Goal: Information Seeking & Learning: Check status

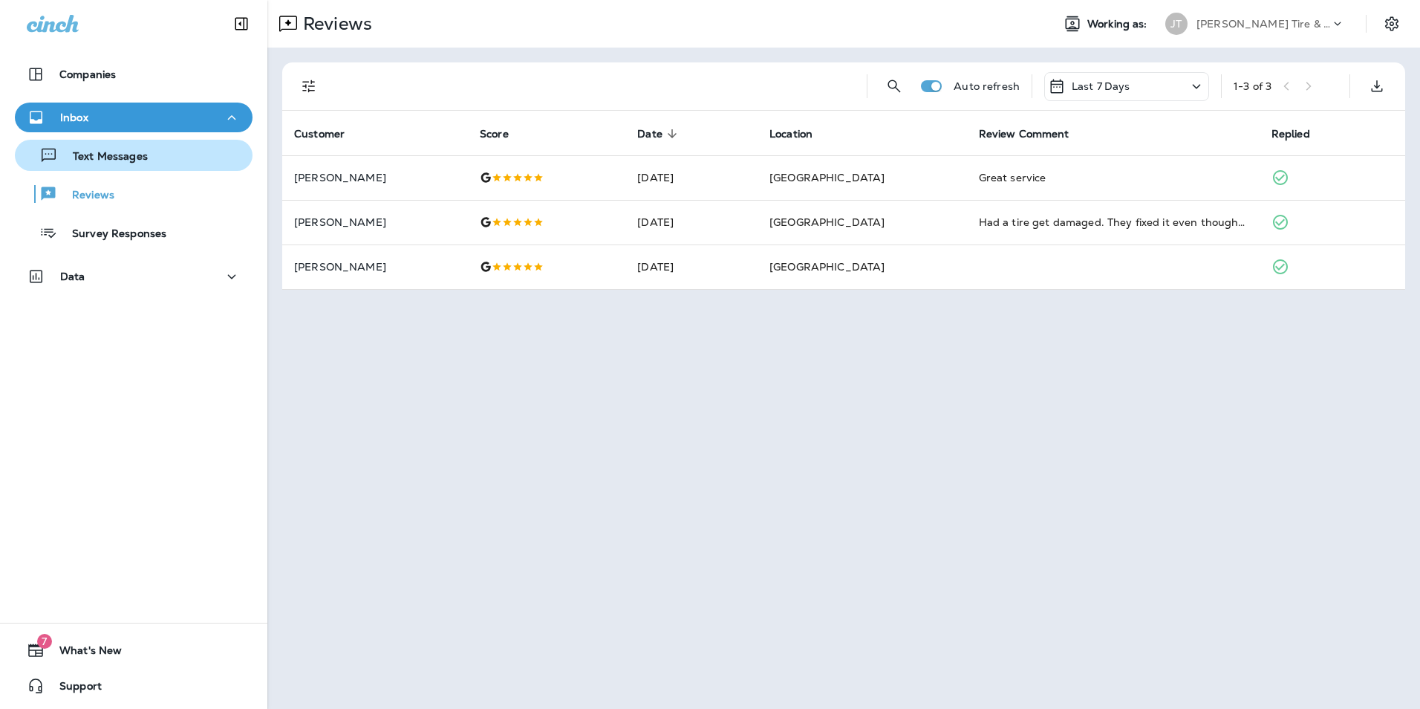
click at [126, 166] on div "Text Messages" at bounding box center [84, 155] width 127 height 22
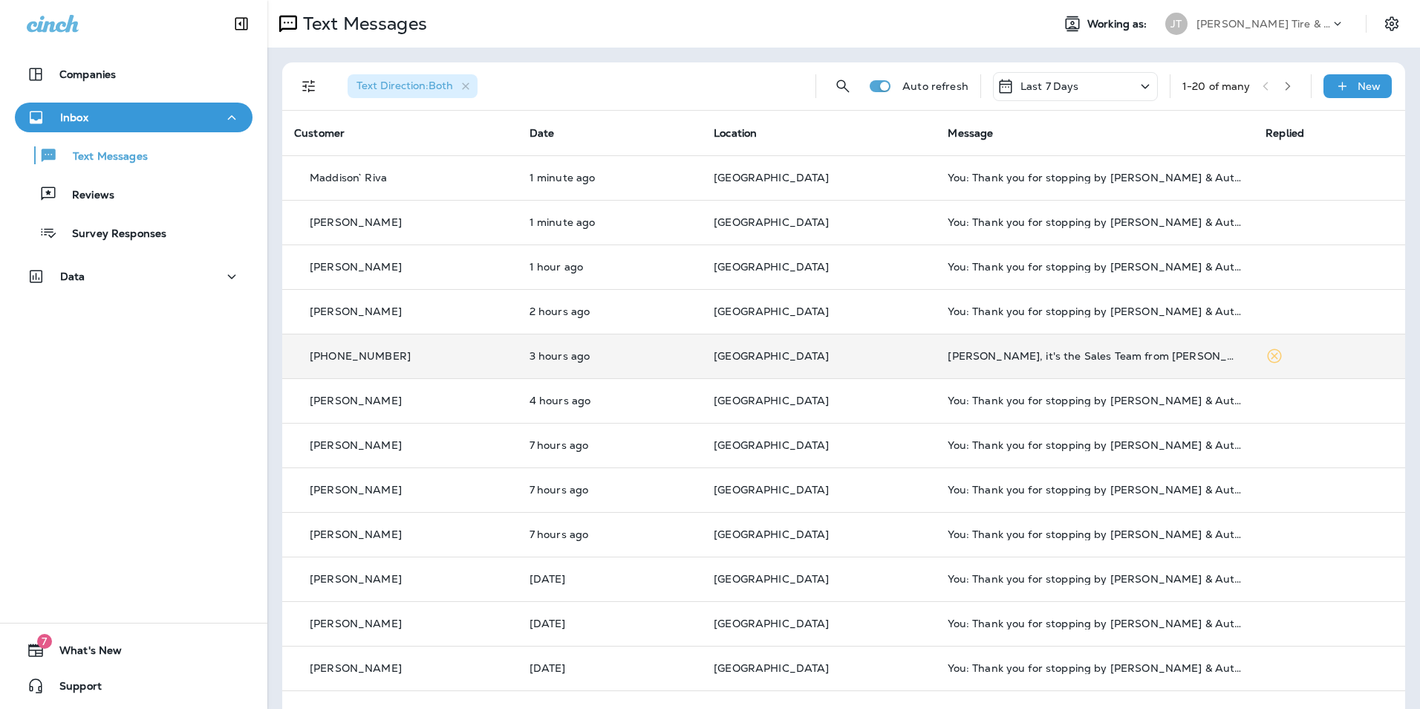
click at [1064, 368] on td "[PERSON_NAME], it's the Sales Team from [PERSON_NAME] CDJR [PERSON_NAME]. Great…" at bounding box center [1095, 356] width 318 height 45
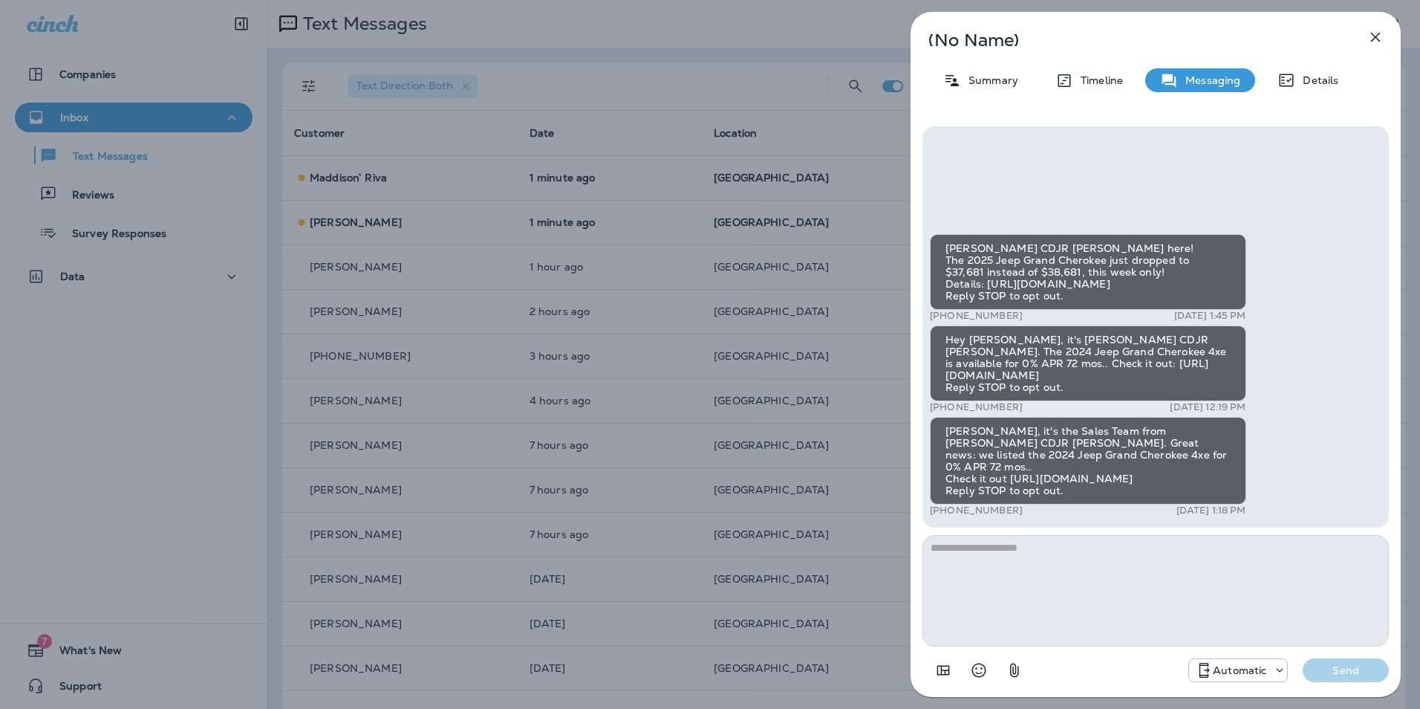
click at [1371, 37] on icon "button" at bounding box center [1376, 37] width 18 height 18
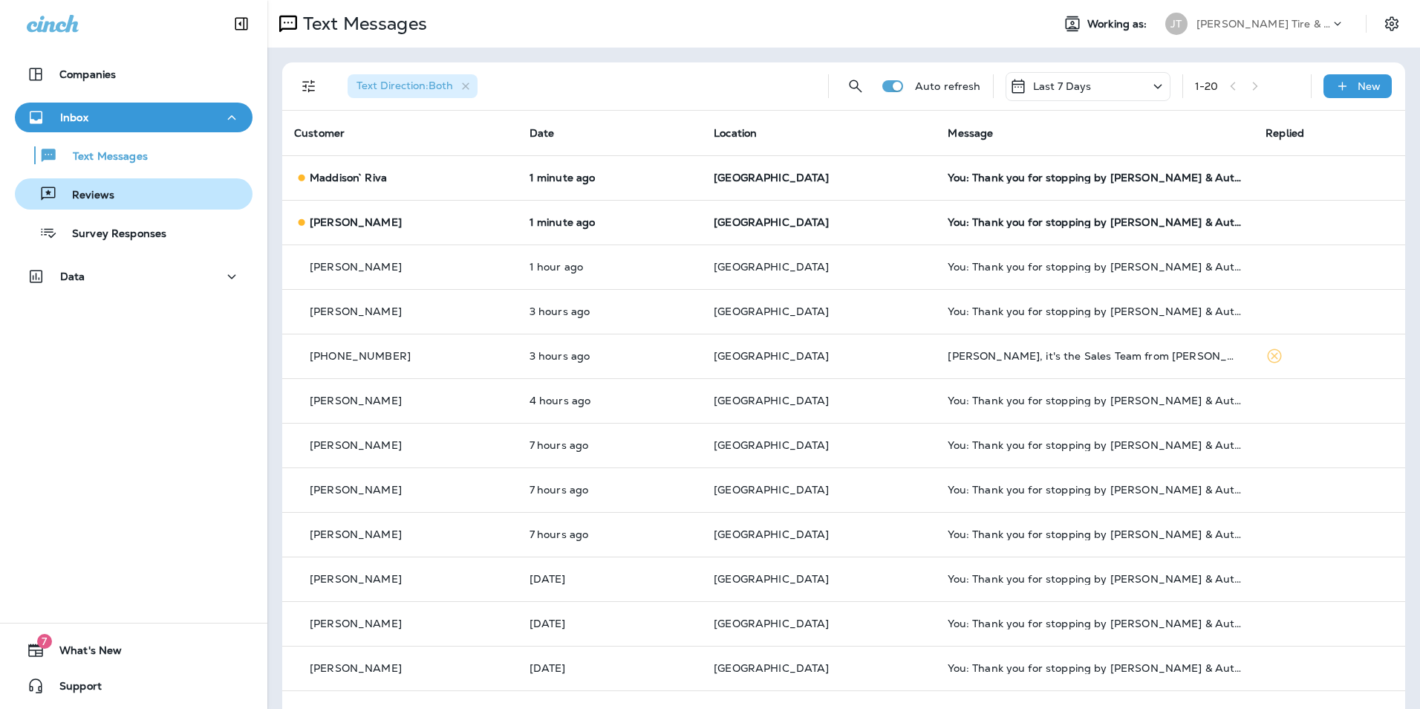
click at [94, 194] on p "Reviews" at bounding box center [85, 196] width 57 height 14
